Goal: Task Accomplishment & Management: Manage account settings

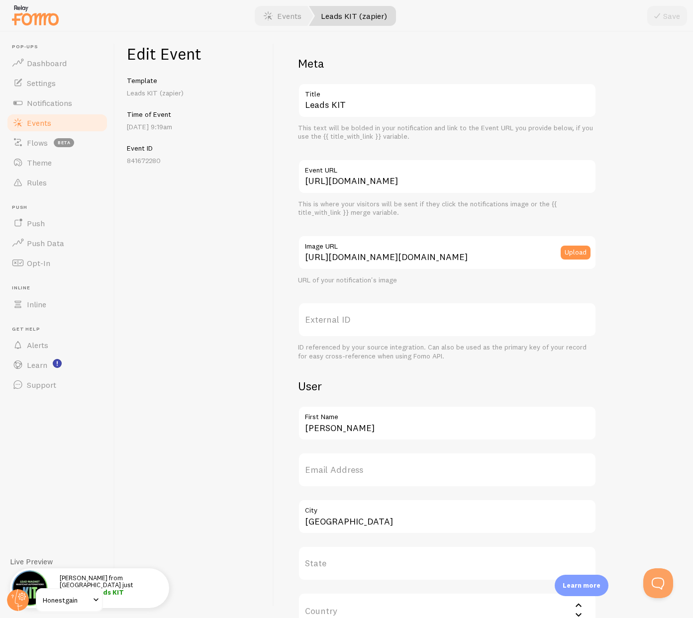
click at [41, 119] on span "Events" at bounding box center [39, 123] width 24 height 10
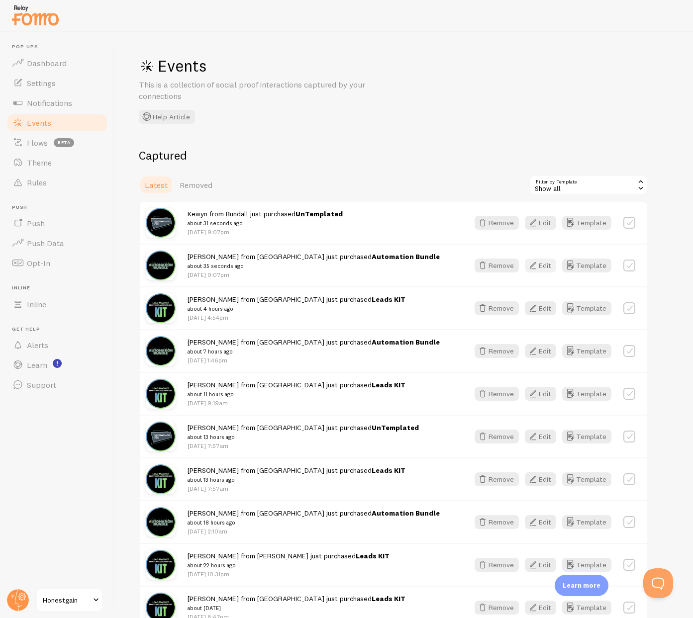
click at [539, 267] on icon "button" at bounding box center [533, 266] width 12 height 12
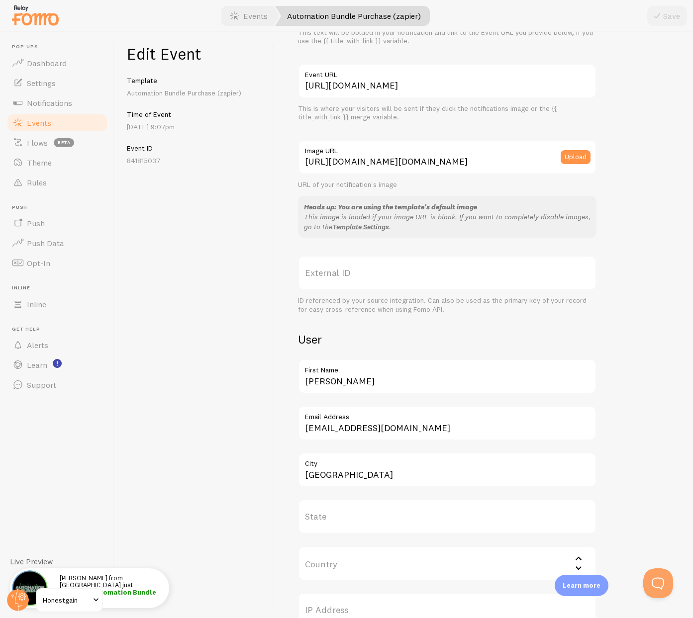
scroll to position [97, 0]
click at [78, 131] on link "Events" at bounding box center [57, 123] width 102 height 20
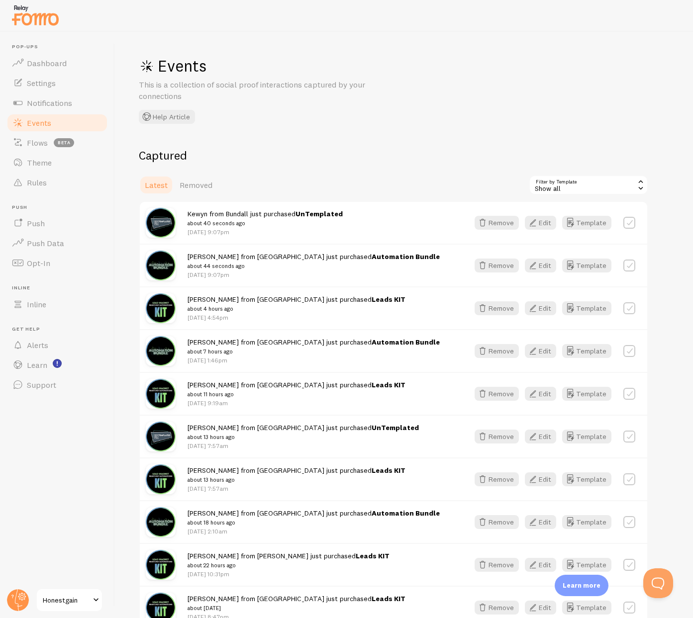
click at [546, 266] on button "Edit" at bounding box center [540, 266] width 31 height 14
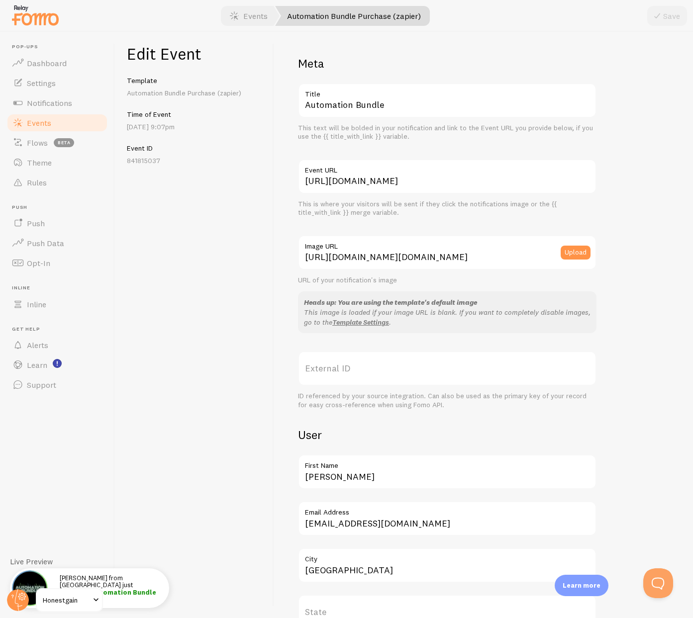
scroll to position [18, 0]
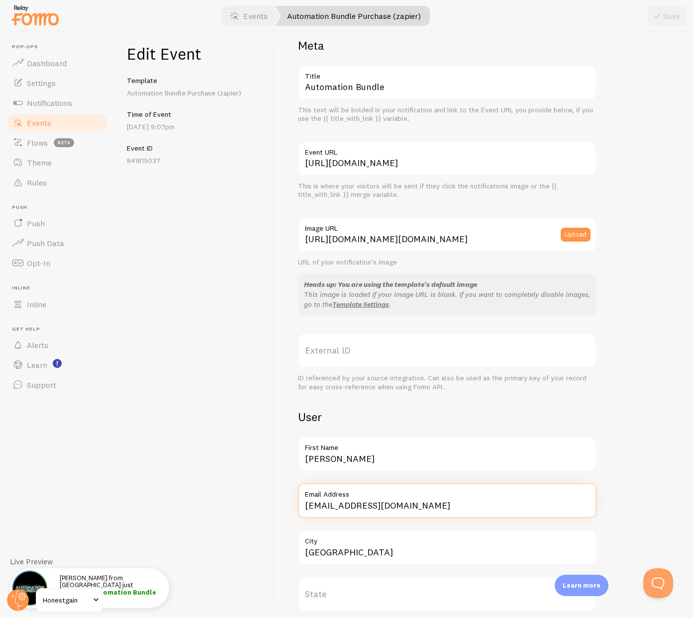
click at [343, 510] on input "jpkelly1978@gmail.com" at bounding box center [447, 501] width 299 height 35
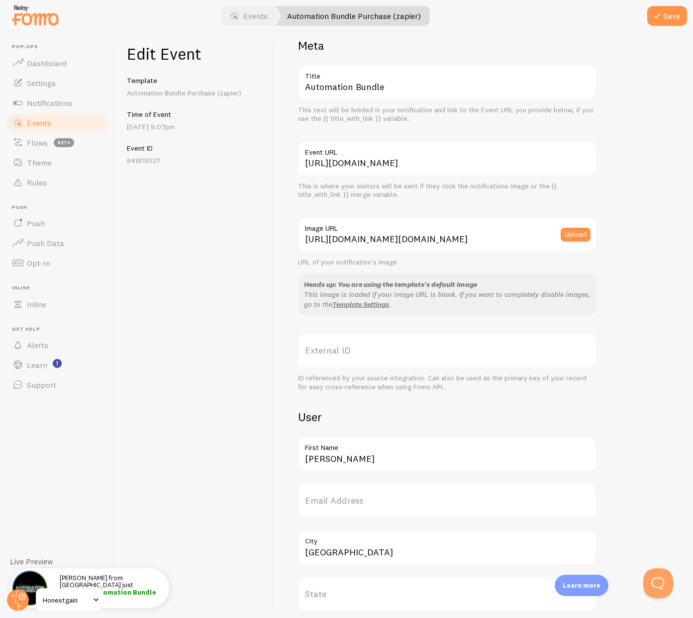
click at [267, 455] on div "Edit Event Template Automation Bundle Purchase (zapier) Time of Event Sep 9th @…" at bounding box center [194, 325] width 159 height 587
click at [318, 556] on input "Miami" at bounding box center [447, 547] width 299 height 35
type input "Tampa"
click at [661, 18] on icon "submit" at bounding box center [657, 16] width 12 height 12
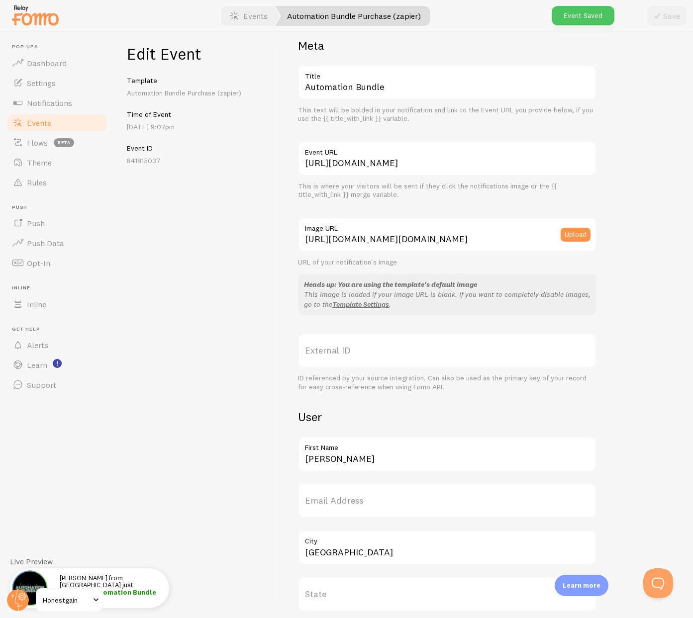
click at [64, 118] on link "Events" at bounding box center [57, 123] width 102 height 20
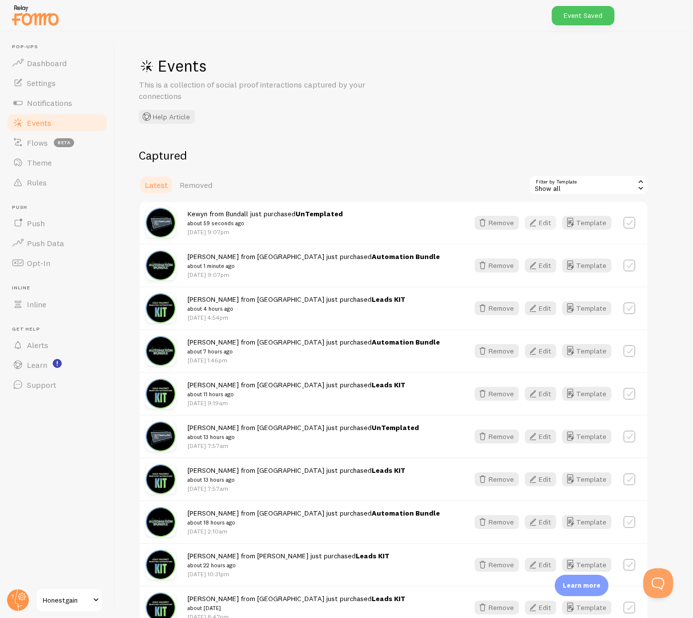
click at [537, 222] on icon "button" at bounding box center [533, 223] width 12 height 12
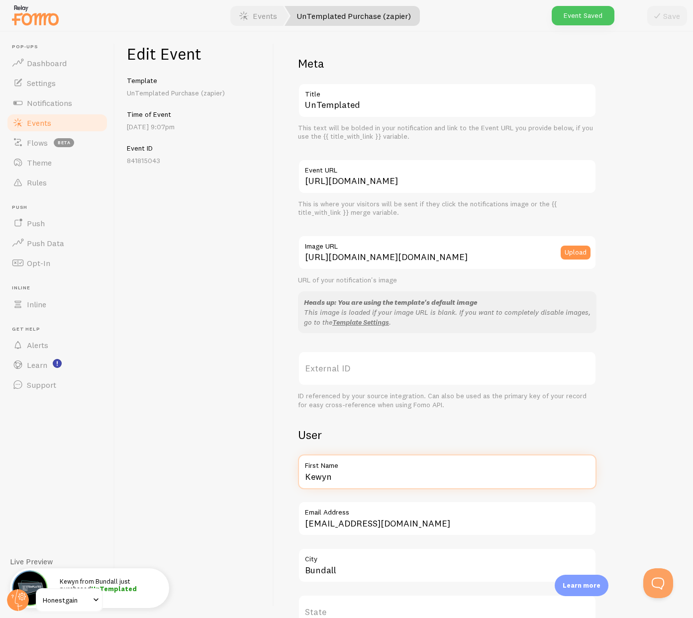
click at [320, 479] on input "Kewyn" at bounding box center [447, 472] width 299 height 35
type input "John"
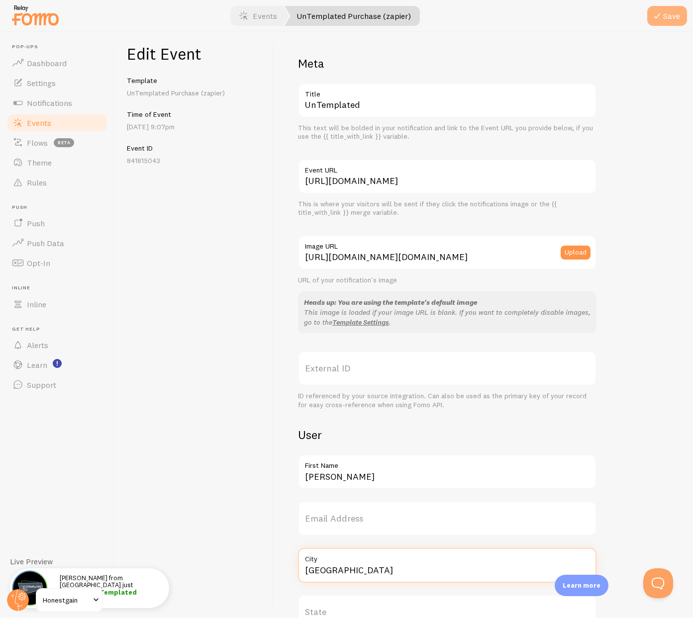
type input "Tampa"
click at [667, 15] on button "Save" at bounding box center [667, 16] width 40 height 20
